Goal: Find specific page/section: Find specific page/section

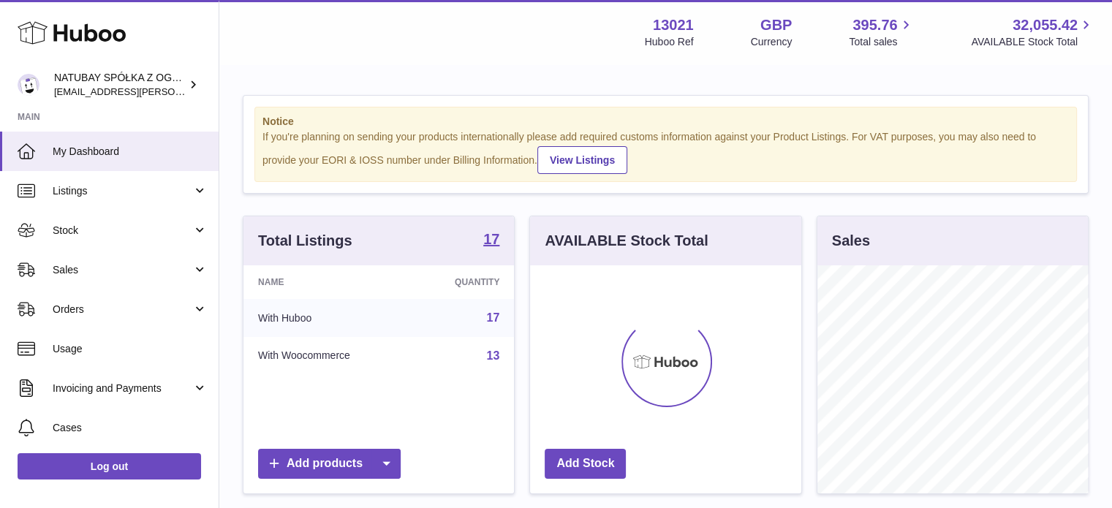
scroll to position [228, 271]
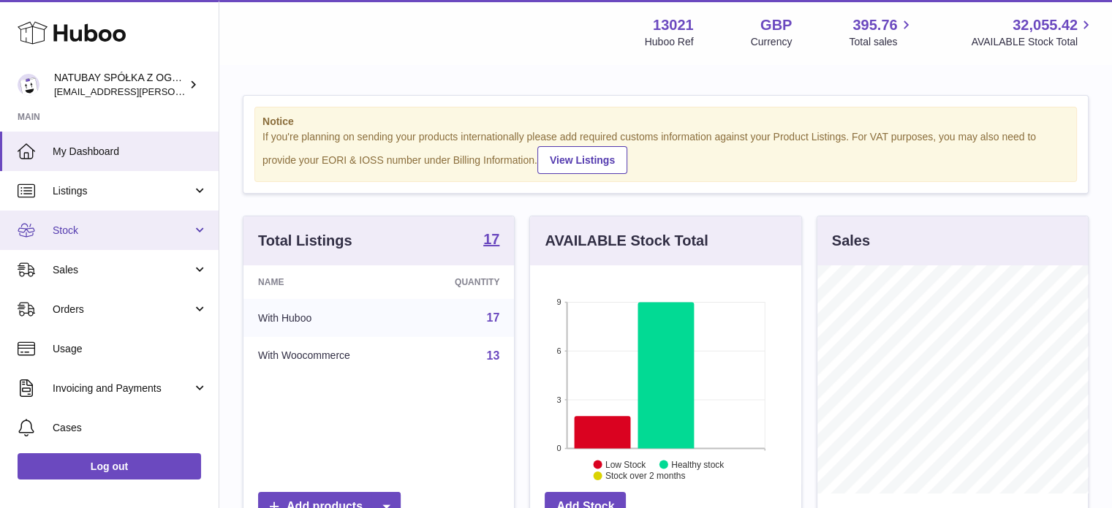
click at [152, 232] on span "Stock" at bounding box center [123, 231] width 140 height 14
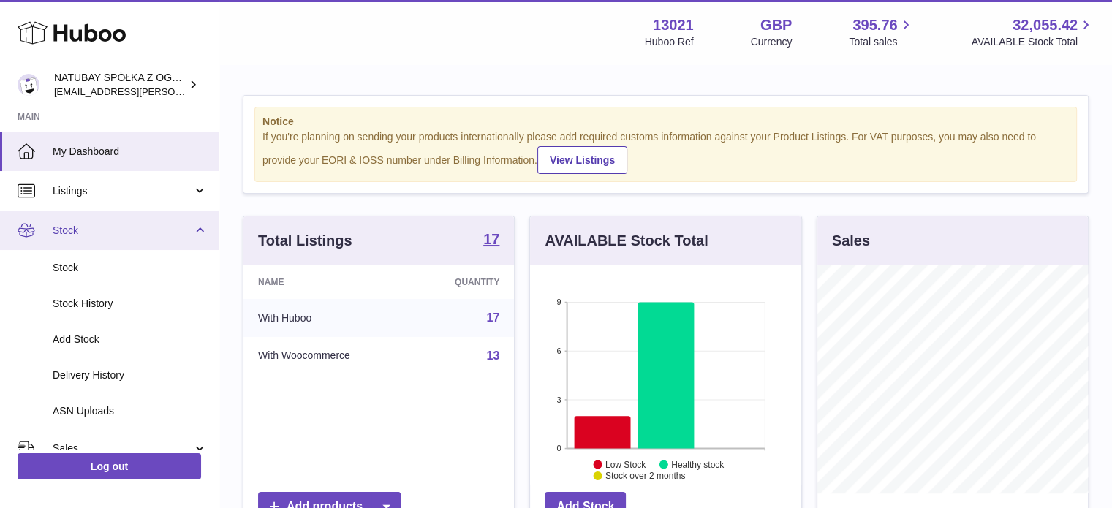
click at [151, 232] on span "Stock" at bounding box center [123, 231] width 140 height 14
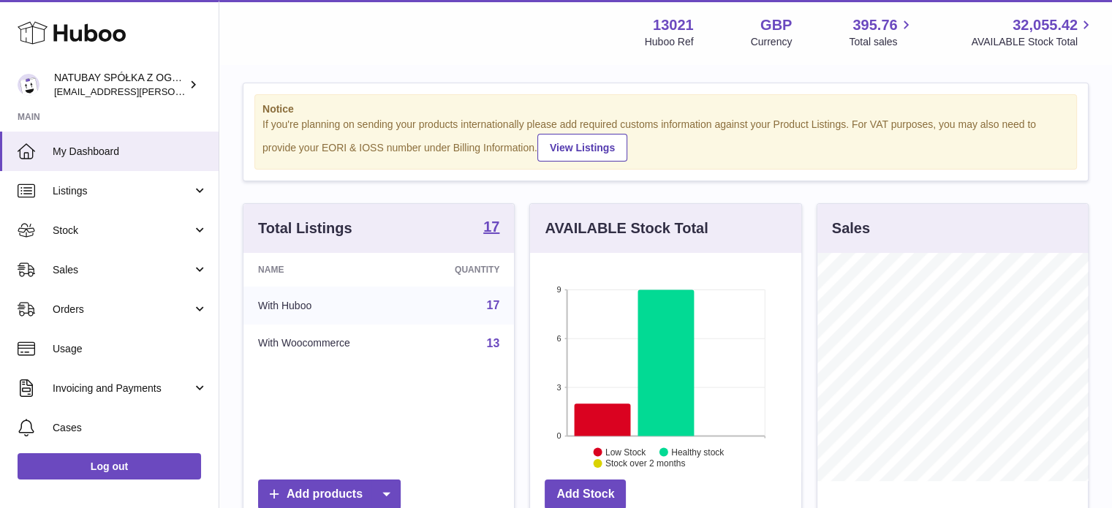
scroll to position [0, 0]
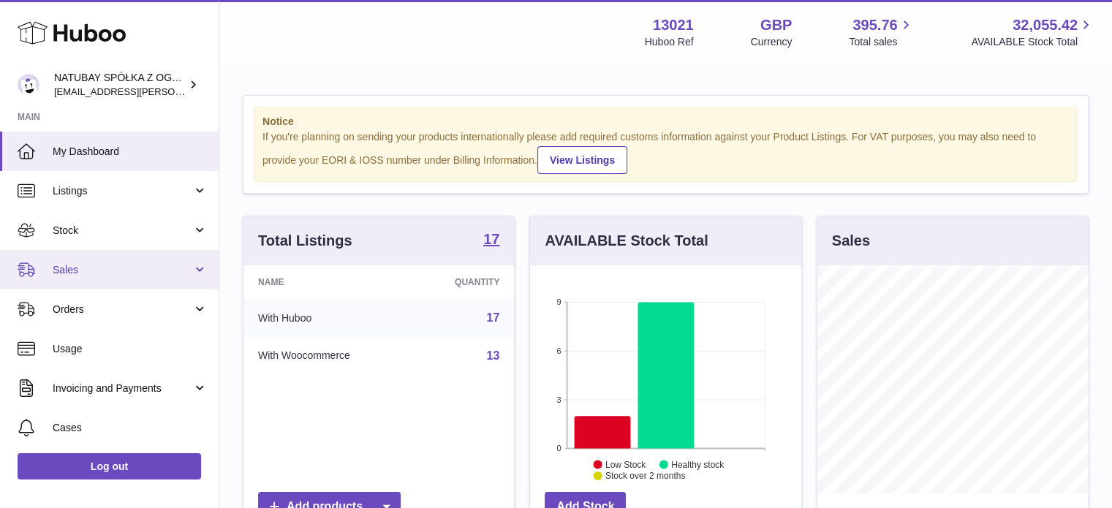
click at [123, 281] on link "Sales" at bounding box center [109, 269] width 219 height 39
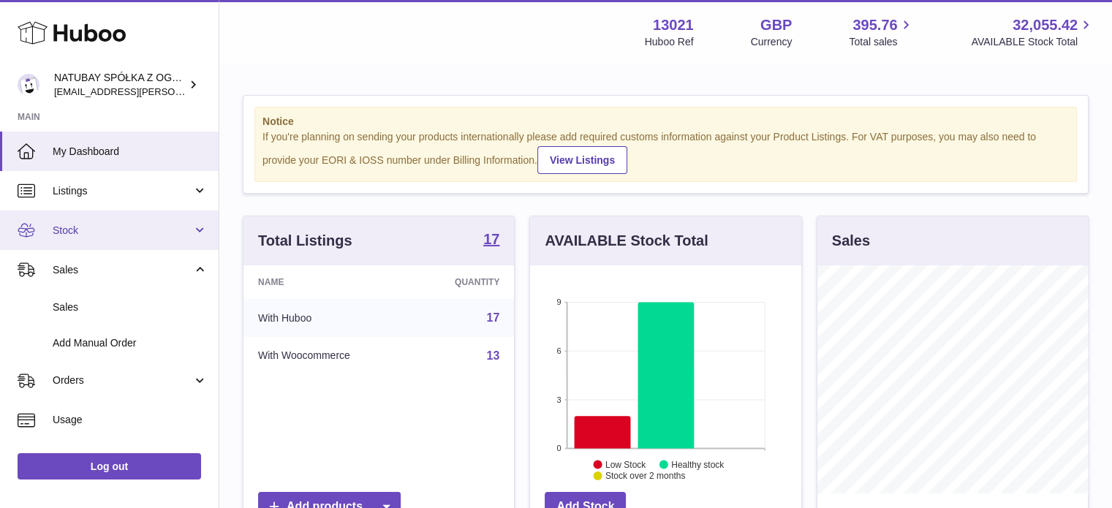
click at [113, 246] on link "Stock" at bounding box center [109, 230] width 219 height 39
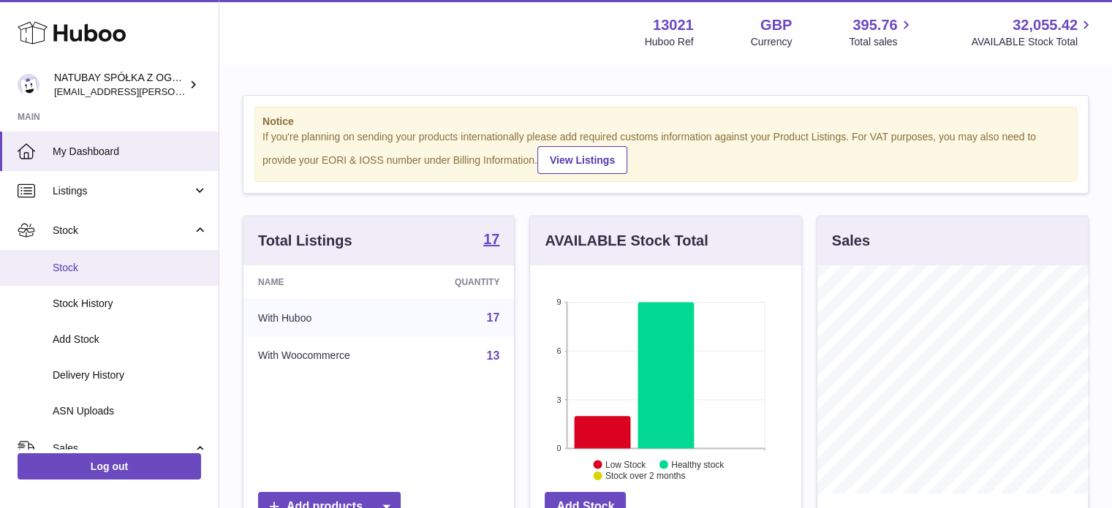
click at [103, 266] on span "Stock" at bounding box center [130, 268] width 155 height 14
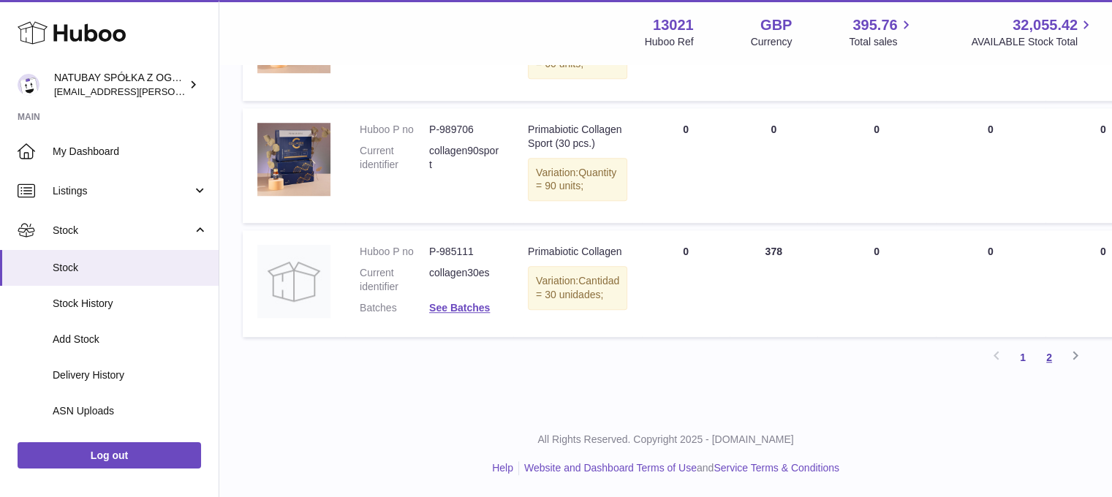
click at [1056, 371] on link "2" at bounding box center [1049, 357] width 26 height 26
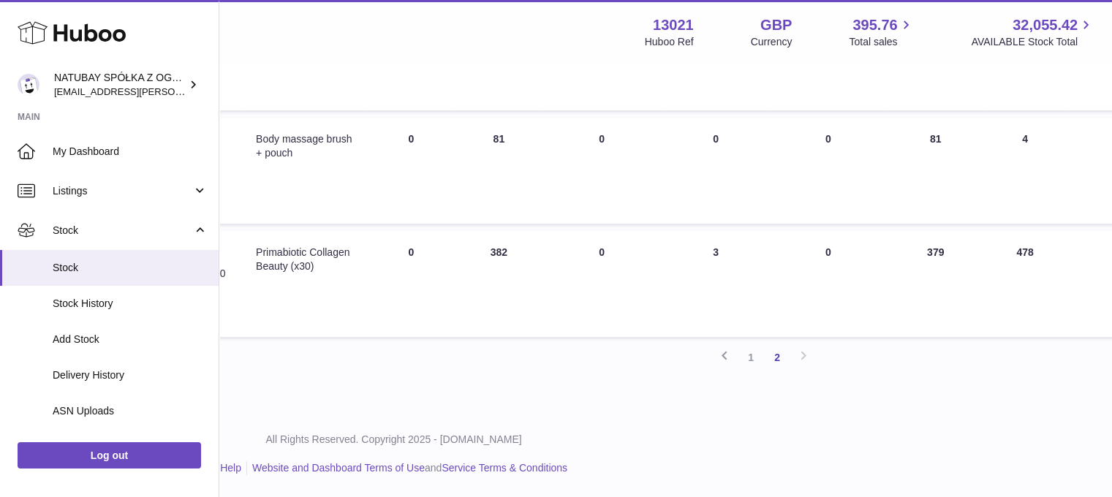
scroll to position [704, 274]
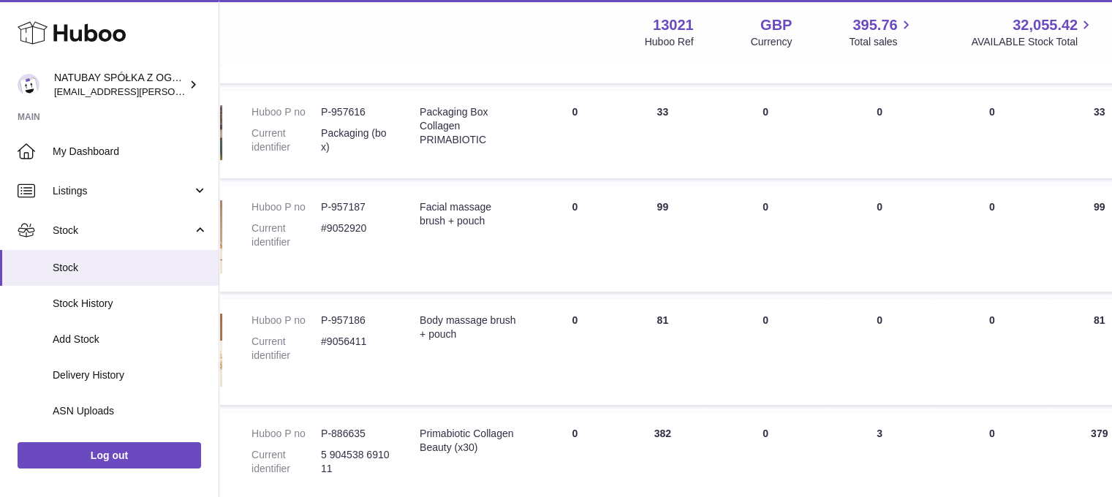
scroll to position [704, 108]
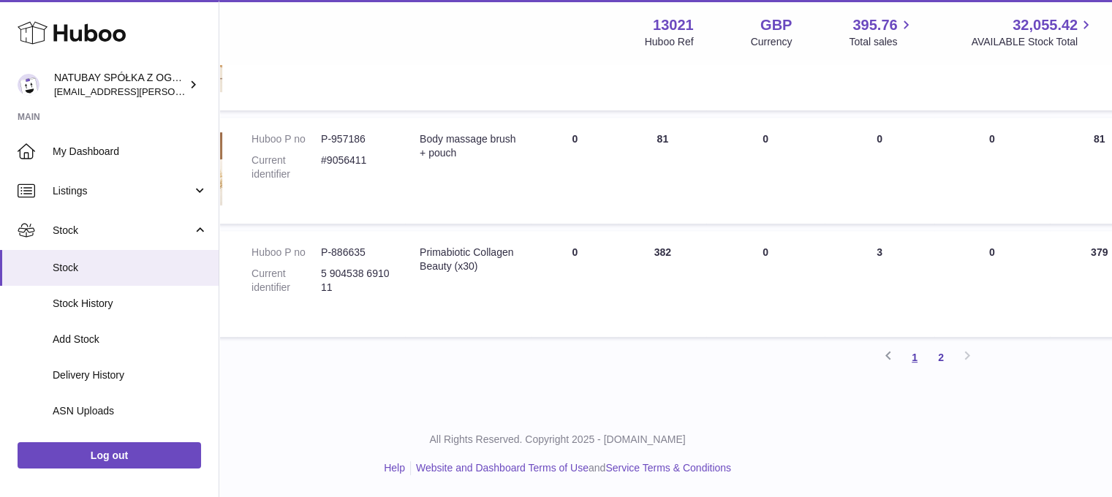
click at [908, 358] on link "1" at bounding box center [914, 357] width 26 height 26
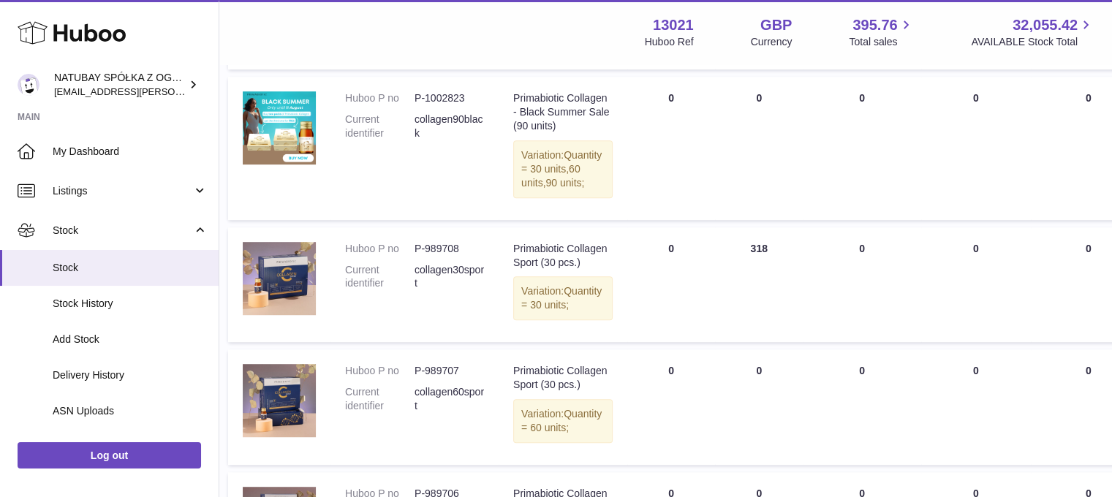
scroll to position [797, 14]
